Goal: Transaction & Acquisition: Book appointment/travel/reservation

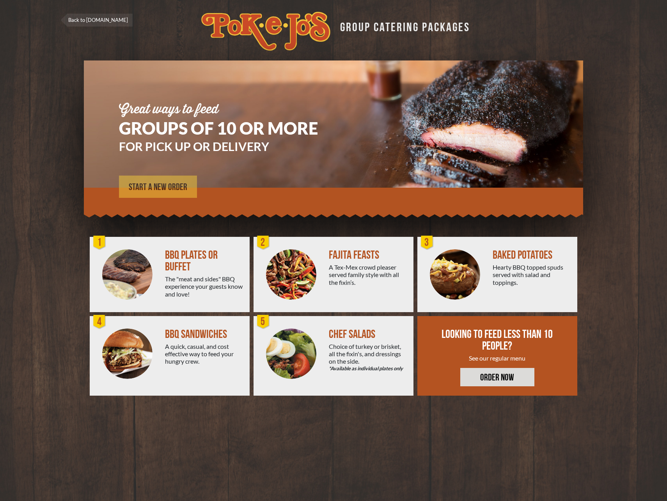
click at [165, 181] on link "START A NEW ORDER" at bounding box center [158, 187] width 78 height 22
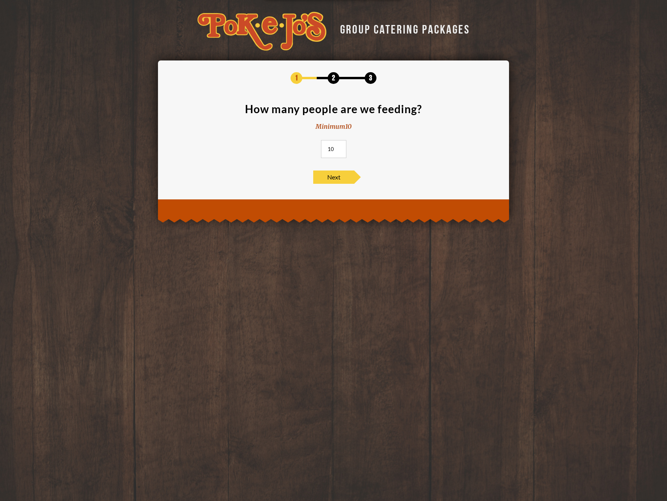
drag, startPoint x: 334, startPoint y: 149, endPoint x: 316, endPoint y: 148, distance: 17.6
click at [316, 148] on section "How many people are we feeding? Minimum 10 10" at bounding box center [334, 132] width 328 height 59
type input "2"
drag, startPoint x: 335, startPoint y: 149, endPoint x: 325, endPoint y: 149, distance: 10.2
click at [325, 149] on input "18" at bounding box center [333, 149] width 25 height 18
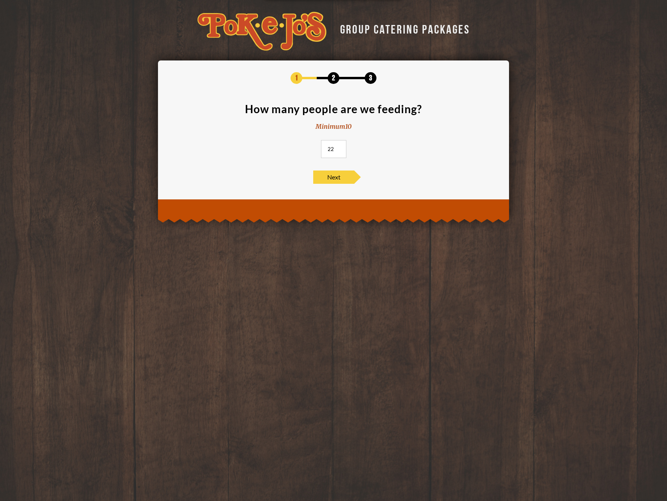
drag, startPoint x: 334, startPoint y: 149, endPoint x: 323, endPoint y: 149, distance: 11.7
click at [323, 149] on input "22" at bounding box center [333, 149] width 25 height 18
type input "18"
click at [336, 178] on span "Next" at bounding box center [333, 177] width 41 height 13
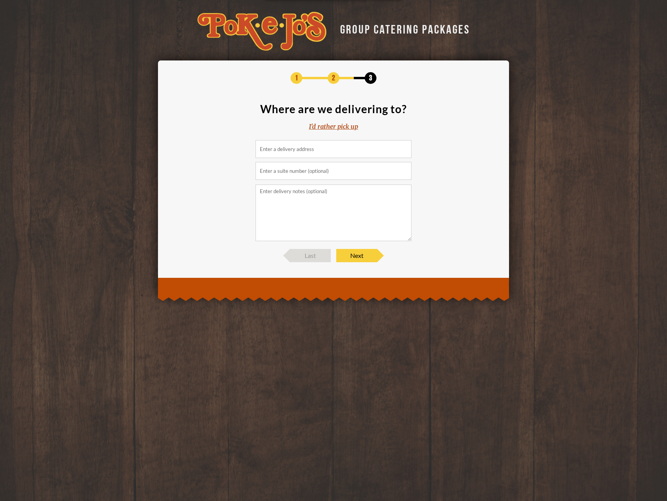
click at [280, 149] on input at bounding box center [334, 149] width 156 height 18
